Goal: Information Seeking & Learning: Check status

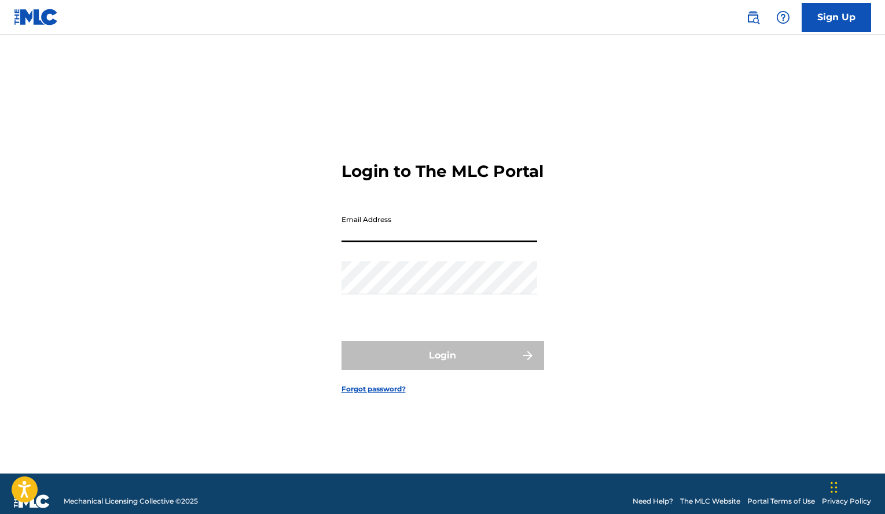
click at [390, 234] on input "Email Address" at bounding box center [439, 225] width 196 height 33
type input "[EMAIL_ADDRESS][DOMAIN_NAME]"
click at [403, 305] on div "Password" at bounding box center [439, 288] width 196 height 52
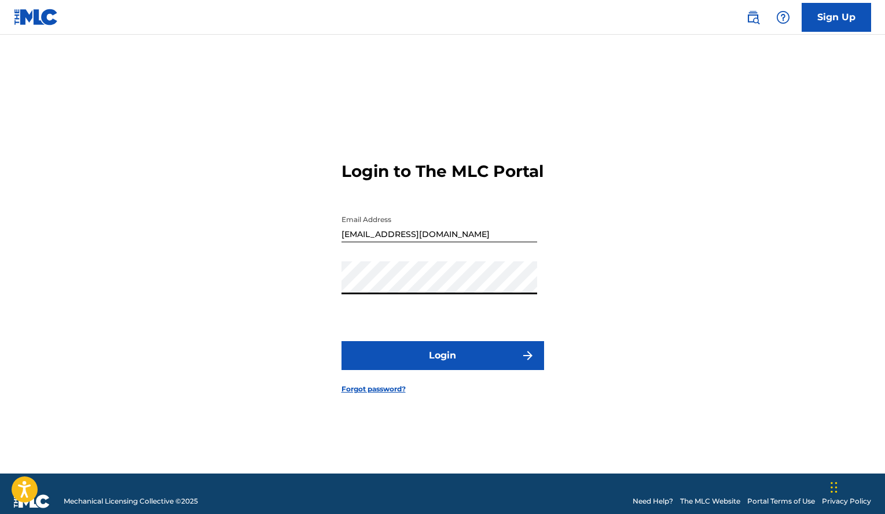
click at [341, 341] on button "Login" at bounding box center [442, 355] width 203 height 29
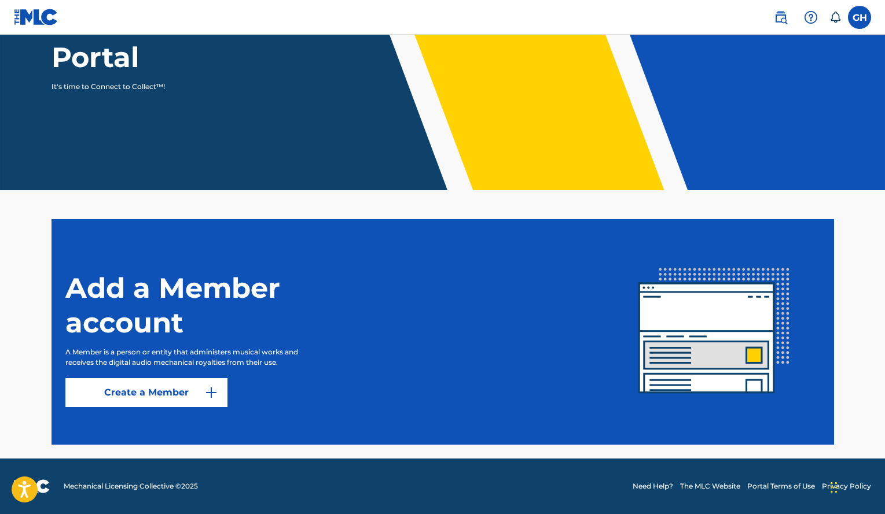
click at [181, 401] on button "Create a Member" at bounding box center [146, 392] width 162 height 29
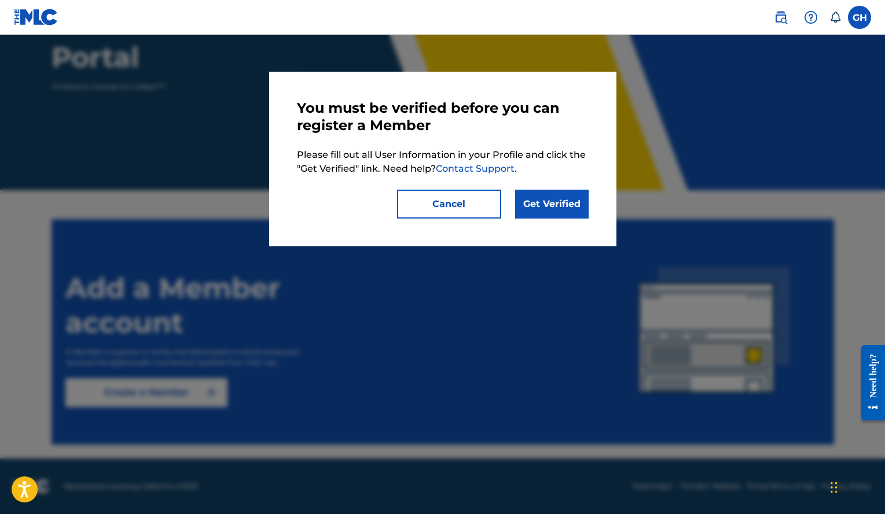
click at [456, 205] on button "Cancel" at bounding box center [449, 204] width 104 height 29
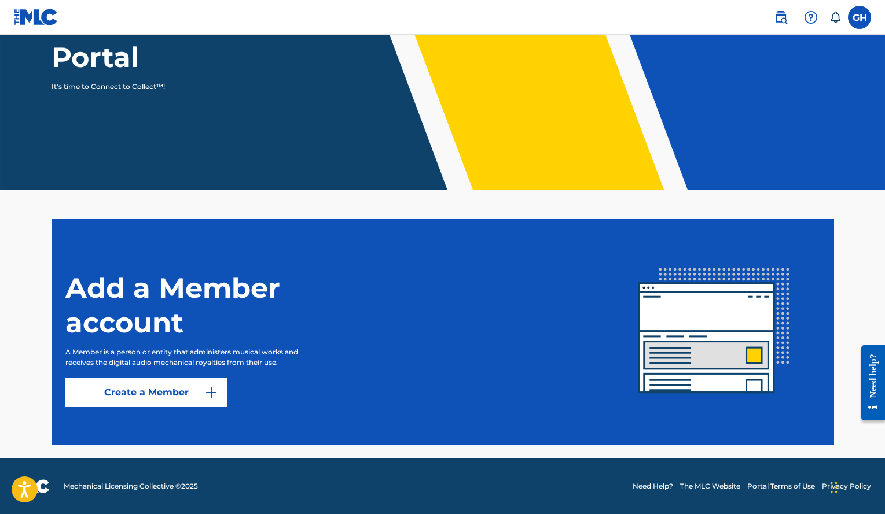
click at [852, 25] on label at bounding box center [859, 17] width 23 height 23
click at [859, 17] on input "GH [PERSON_NAME] [PERSON_NAME] [EMAIL_ADDRESS][DOMAIN_NAME] Notification Prefer…" at bounding box center [859, 17] width 0 height 0
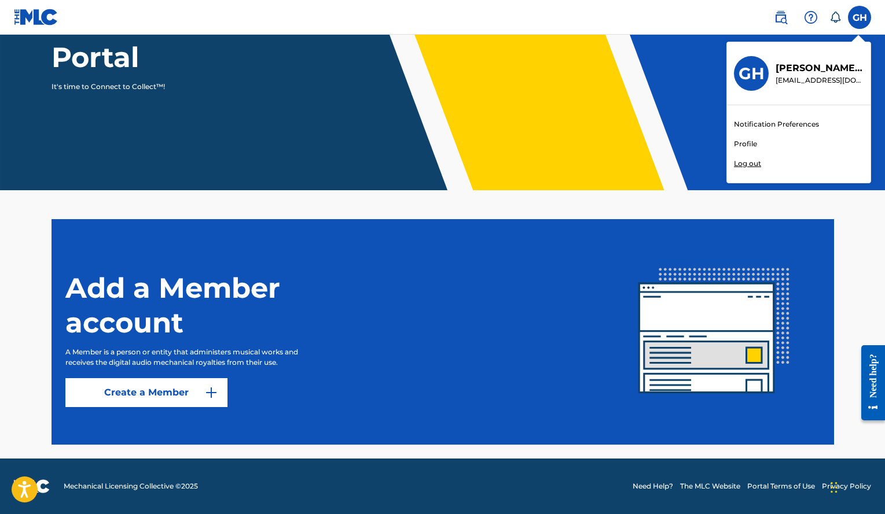
click at [747, 161] on p "Log out" at bounding box center [747, 164] width 27 height 10
click at [859, 17] on input "GH [PERSON_NAME] [PERSON_NAME] [EMAIL_ADDRESS][DOMAIN_NAME] Notification Prefer…" at bounding box center [859, 17] width 0 height 0
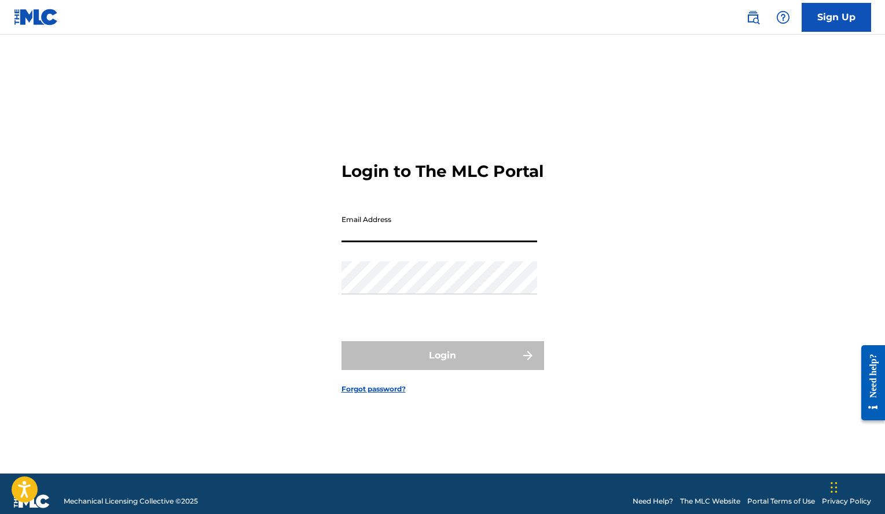
click at [446, 240] on input "Email Address" at bounding box center [439, 225] width 196 height 33
type input "[EMAIL_ADDRESS][DOMAIN_NAME]"
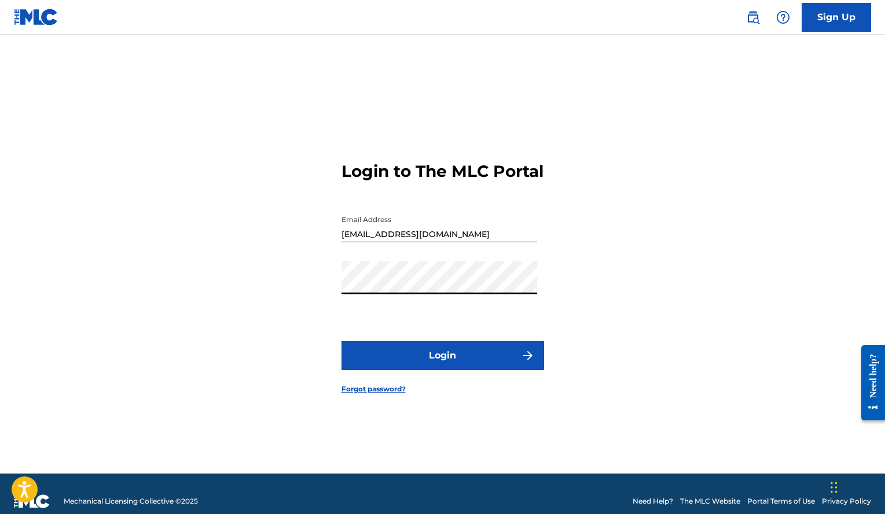
click at [341, 341] on button "Login" at bounding box center [442, 355] width 203 height 29
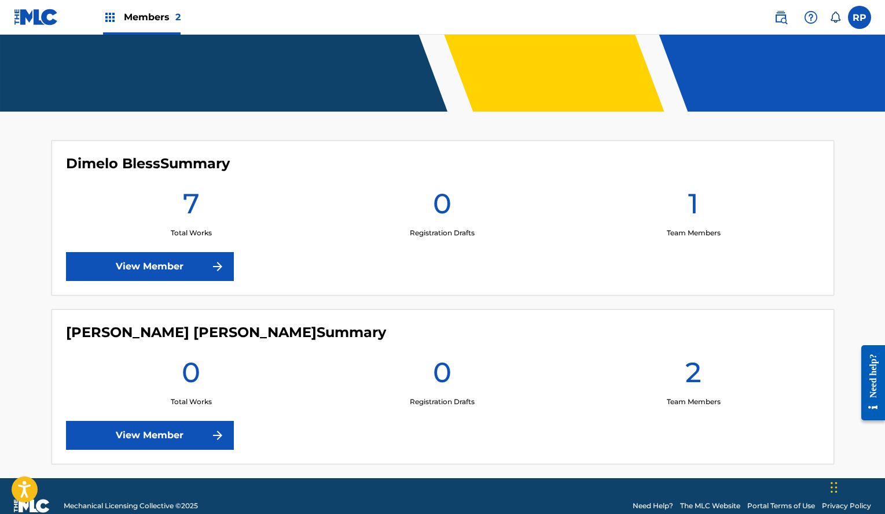
scroll to position [247, 0]
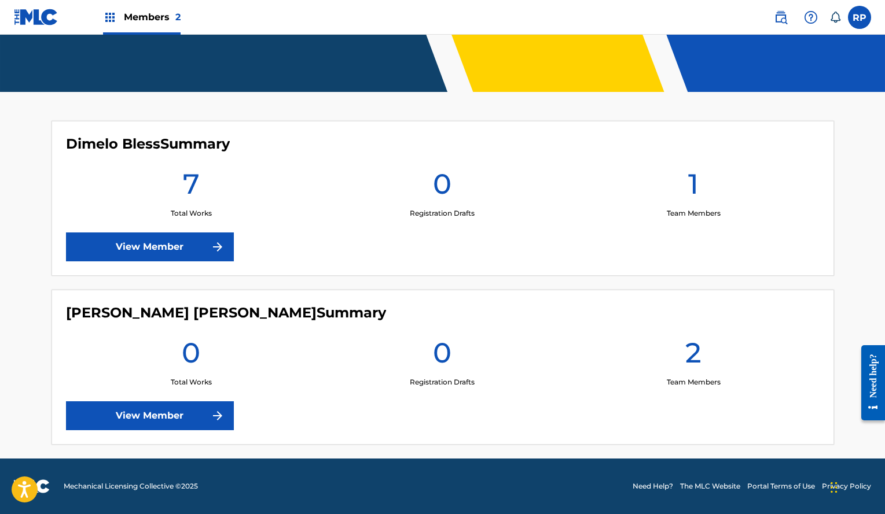
click at [206, 406] on link "View Member" at bounding box center [150, 416] width 168 height 29
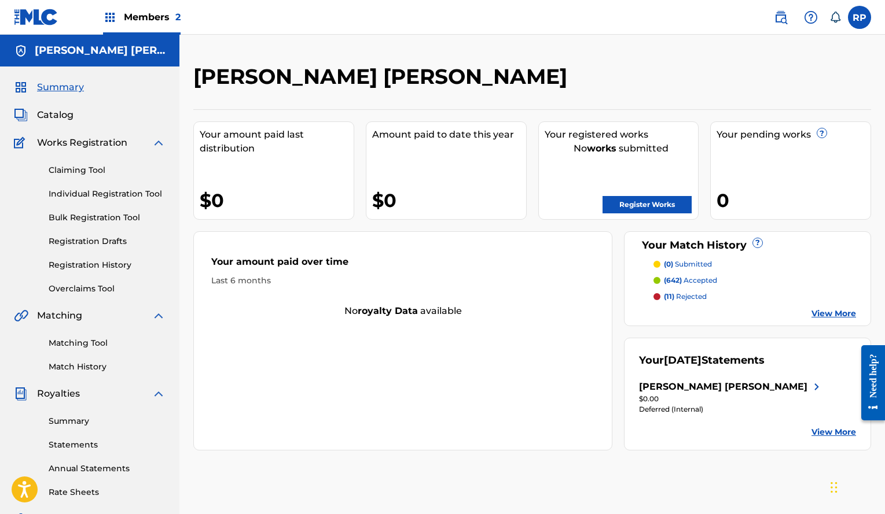
click at [831, 439] on link "View More" at bounding box center [833, 432] width 45 height 12
click at [855, 14] on label at bounding box center [859, 17] width 23 height 23
click at [859, 17] on input "[PERSON_NAME] [PERSON_NAME] [EMAIL_ADDRESS][DOMAIN_NAME] Notification Preferenc…" at bounding box center [859, 17] width 0 height 0
click at [745, 161] on p "Log out" at bounding box center [747, 164] width 27 height 10
click at [859, 17] on input "[PERSON_NAME] [PERSON_NAME] [EMAIL_ADDRESS][DOMAIN_NAME] Notification Preferenc…" at bounding box center [859, 17] width 0 height 0
